Goal: Task Accomplishment & Management: Complete application form

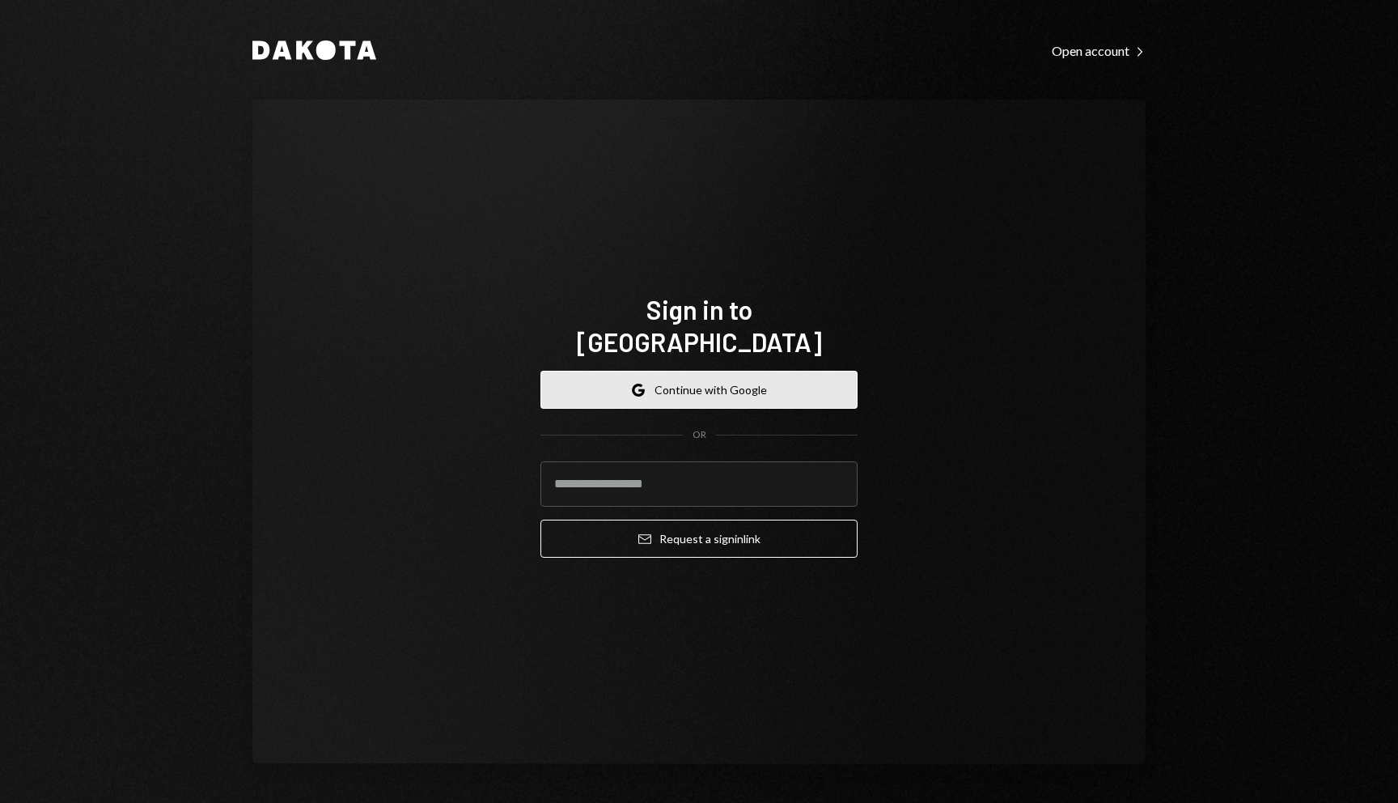
click at [720, 388] on button "Google Continue with Google" at bounding box center [699, 390] width 317 height 38
click at [638, 388] on button "Google Continue with Google" at bounding box center [699, 390] width 317 height 38
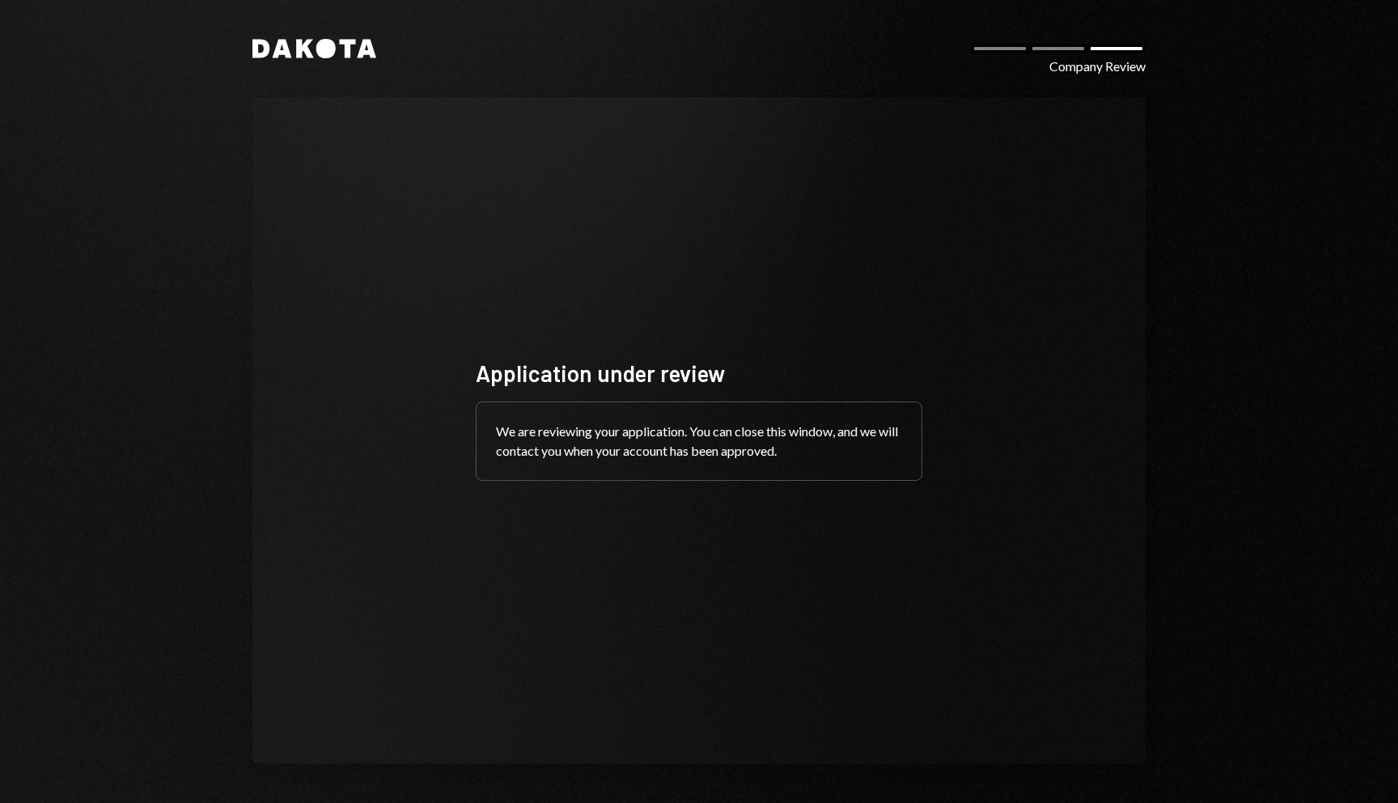
click at [1041, 49] on div at bounding box center [1058, 49] width 58 height 10
click at [988, 54] on div "Dakota Company Review" at bounding box center [698, 48] width 893 height 19
click at [1054, 43] on div "Dakota Company Review" at bounding box center [698, 48] width 893 height 19
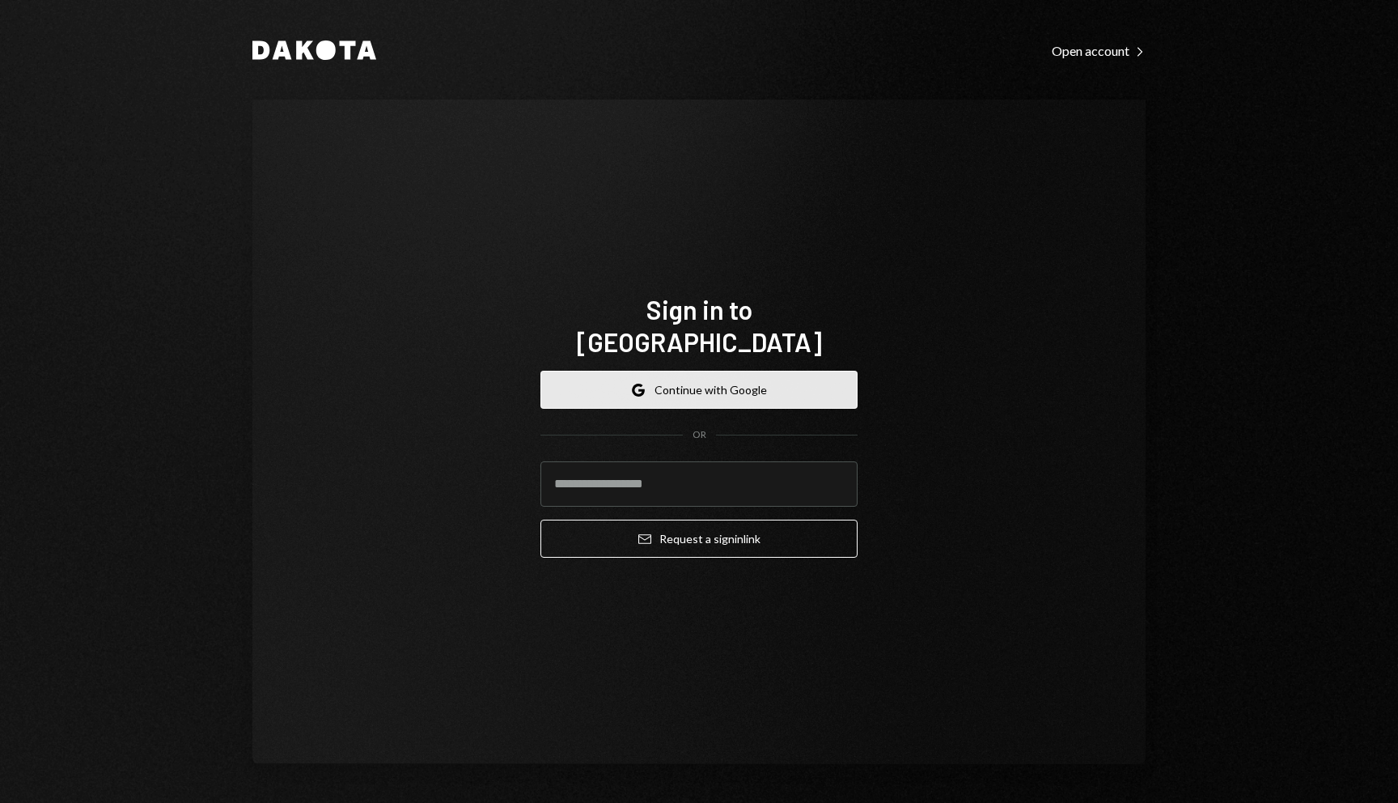
click at [747, 372] on button "Google Continue with Google" at bounding box center [699, 390] width 317 height 38
